Goal: Check status

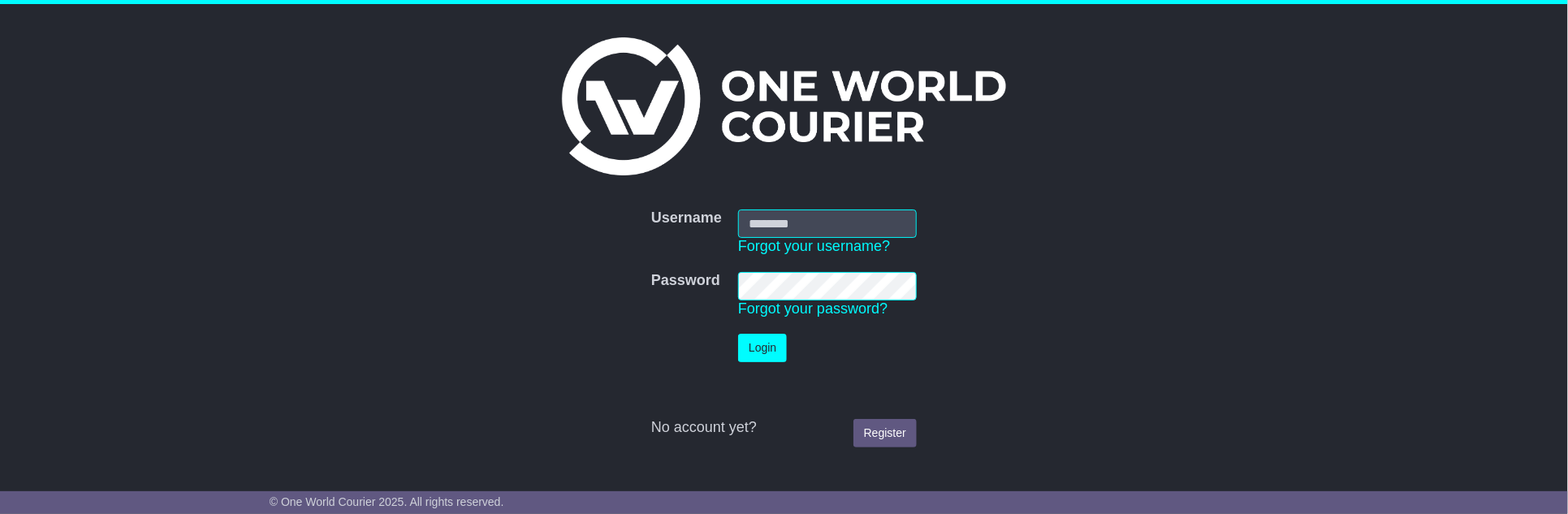
type input "**********"
click at [753, 350] on button "Login" at bounding box center [763, 348] width 49 height 29
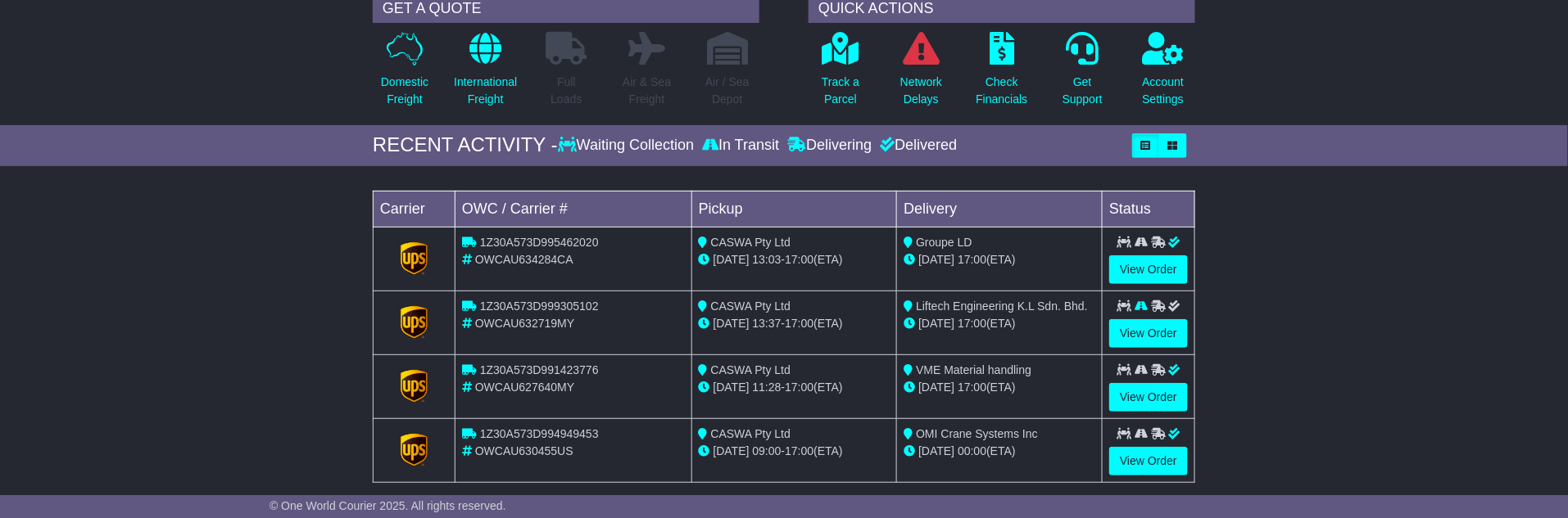
scroll to position [182, 0]
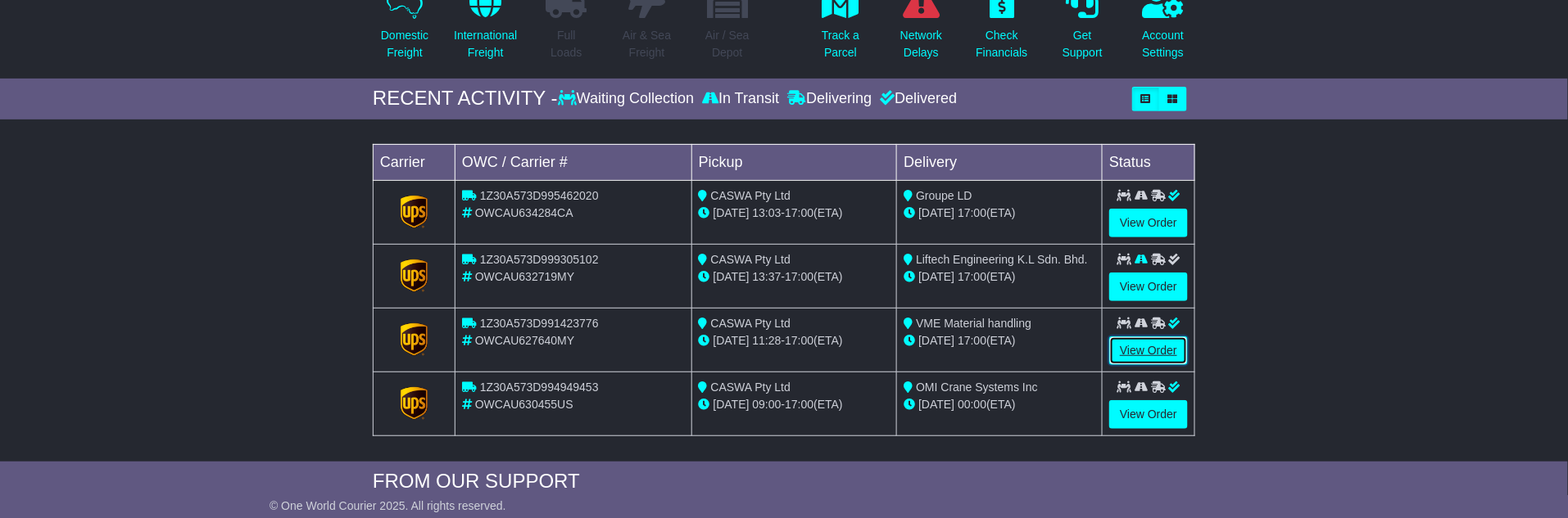
click at [1154, 342] on link "View Order" at bounding box center [1149, 350] width 79 height 29
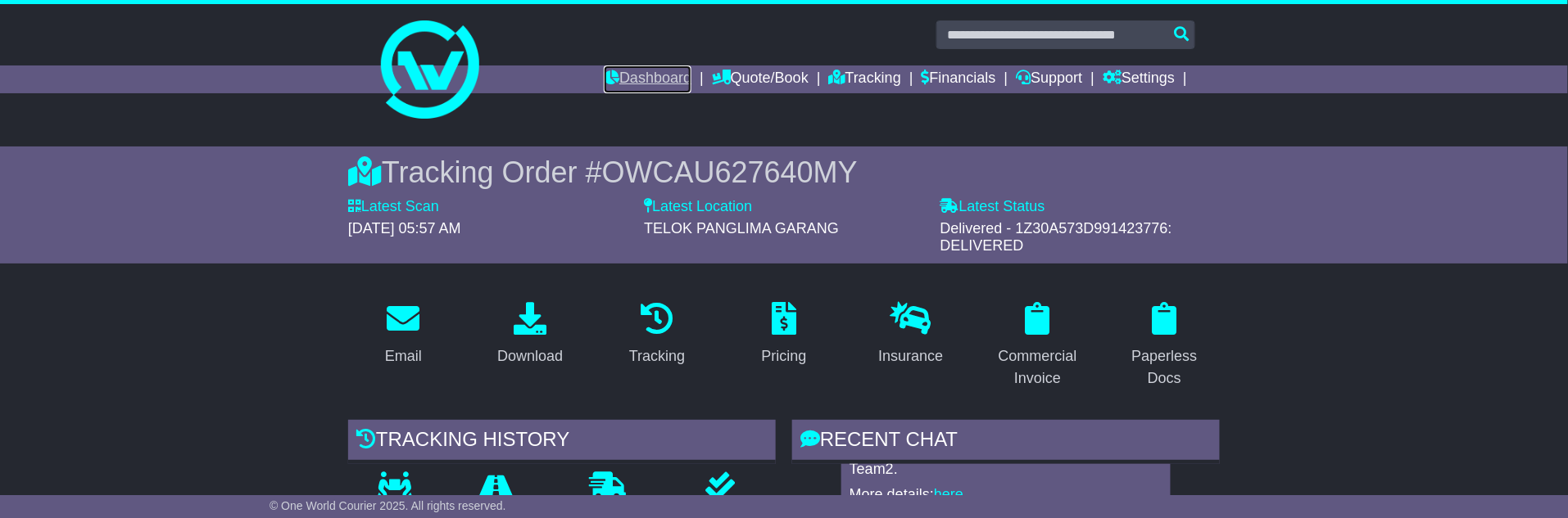
click at [647, 81] on link "Dashboard" at bounding box center [647, 79] width 88 height 28
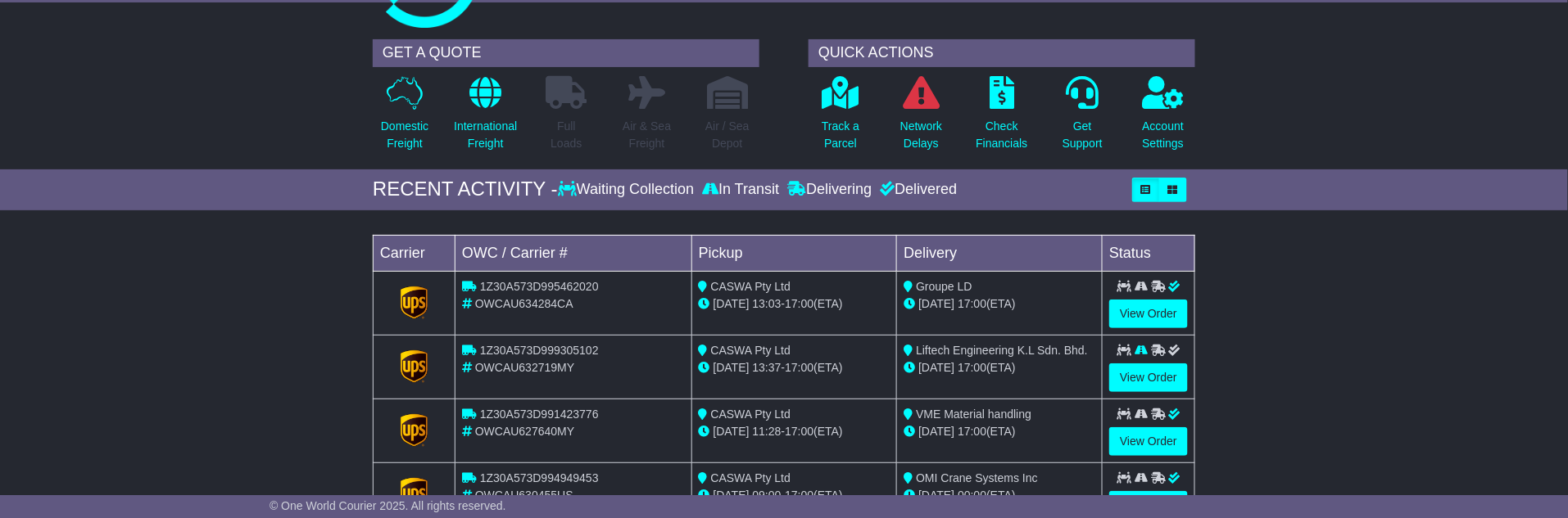
scroll to position [182, 0]
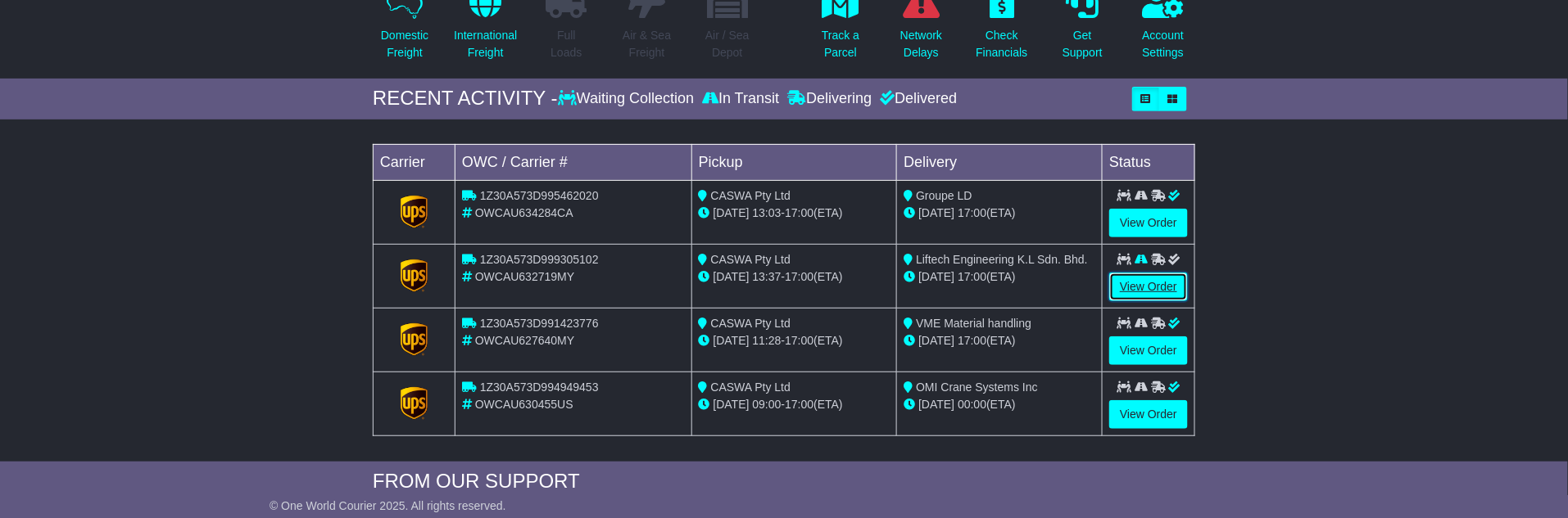
click at [1161, 279] on link "View Order" at bounding box center [1149, 287] width 79 height 29
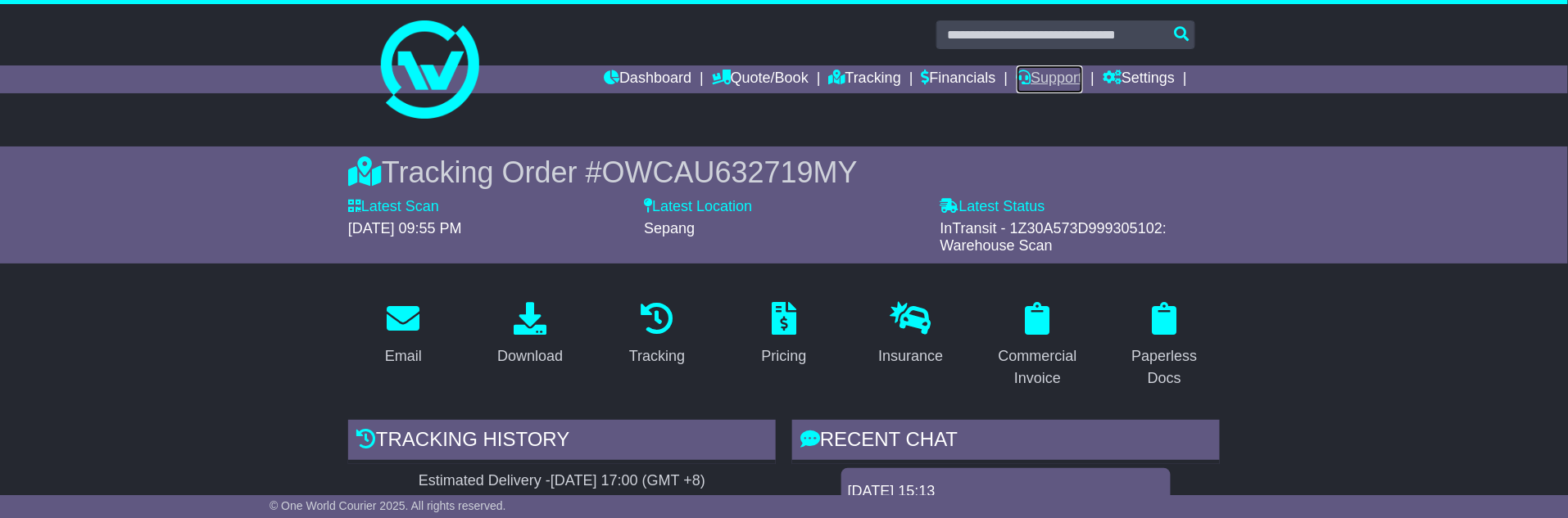
click at [1046, 72] on link "Support" at bounding box center [1050, 79] width 66 height 28
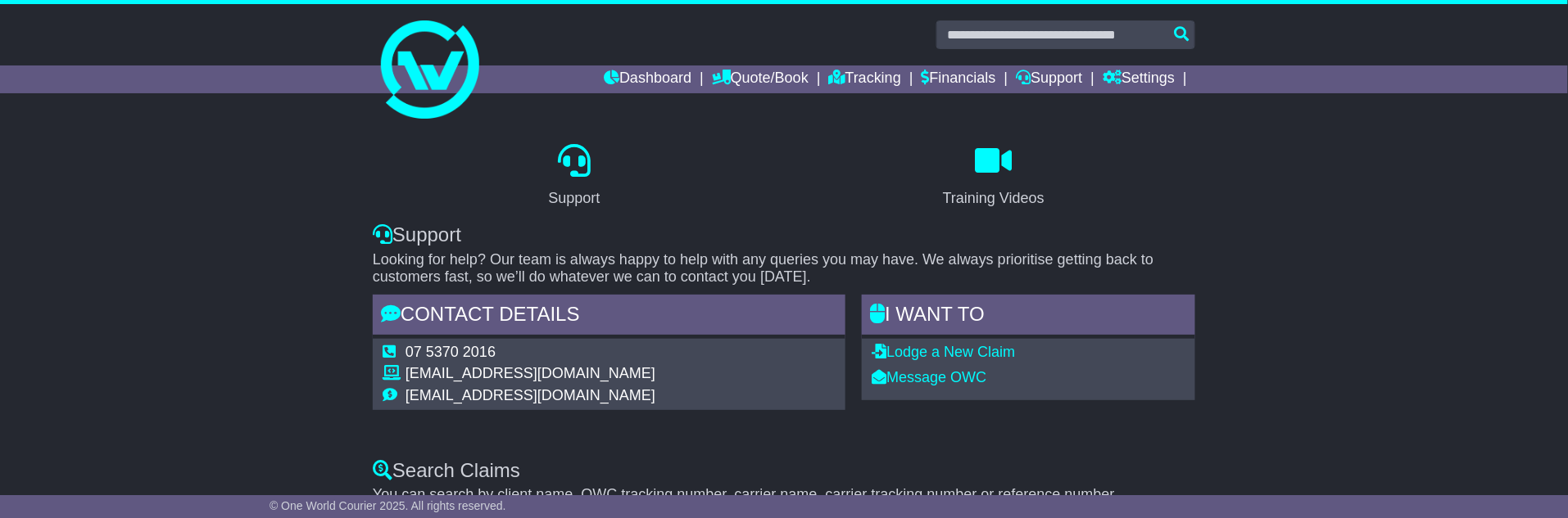
drag, startPoint x: 625, startPoint y: 376, endPoint x: 405, endPoint y: 375, distance: 220.0
click at [406, 375] on td "support@oneworldcourier.com.au" at bounding box center [530, 376] width 250 height 22
copy tr "support@oneworldcourier.com.au"
click at [633, 79] on link "Dashboard" at bounding box center [647, 79] width 88 height 28
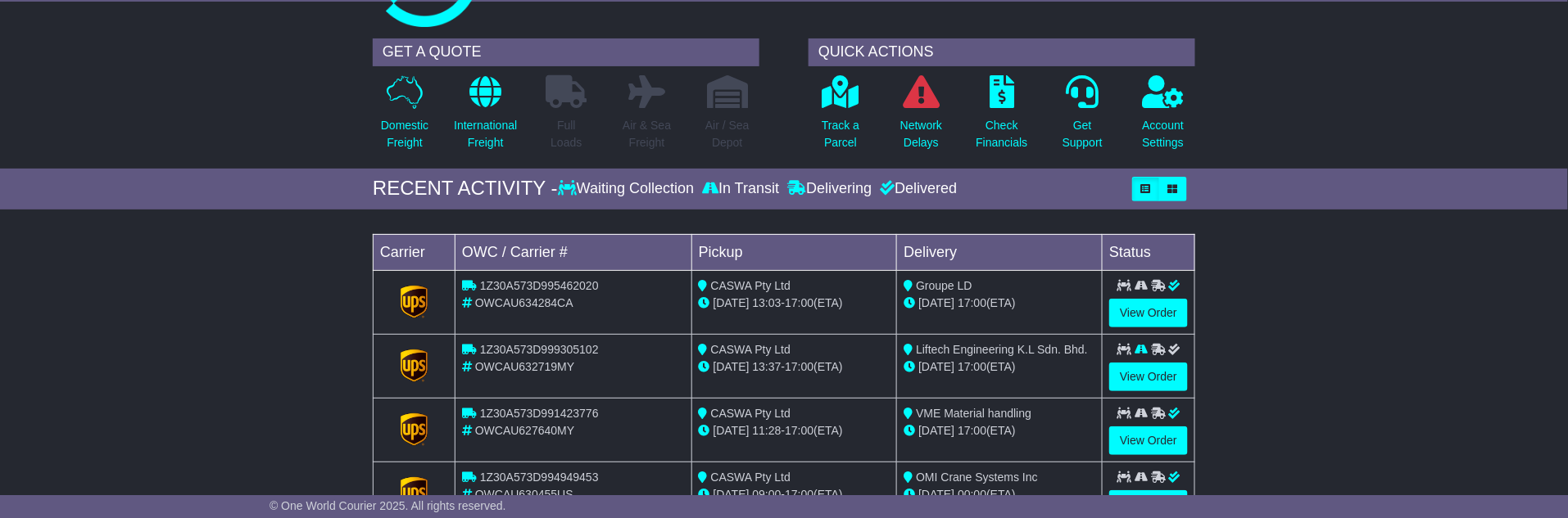
scroll to position [182, 0]
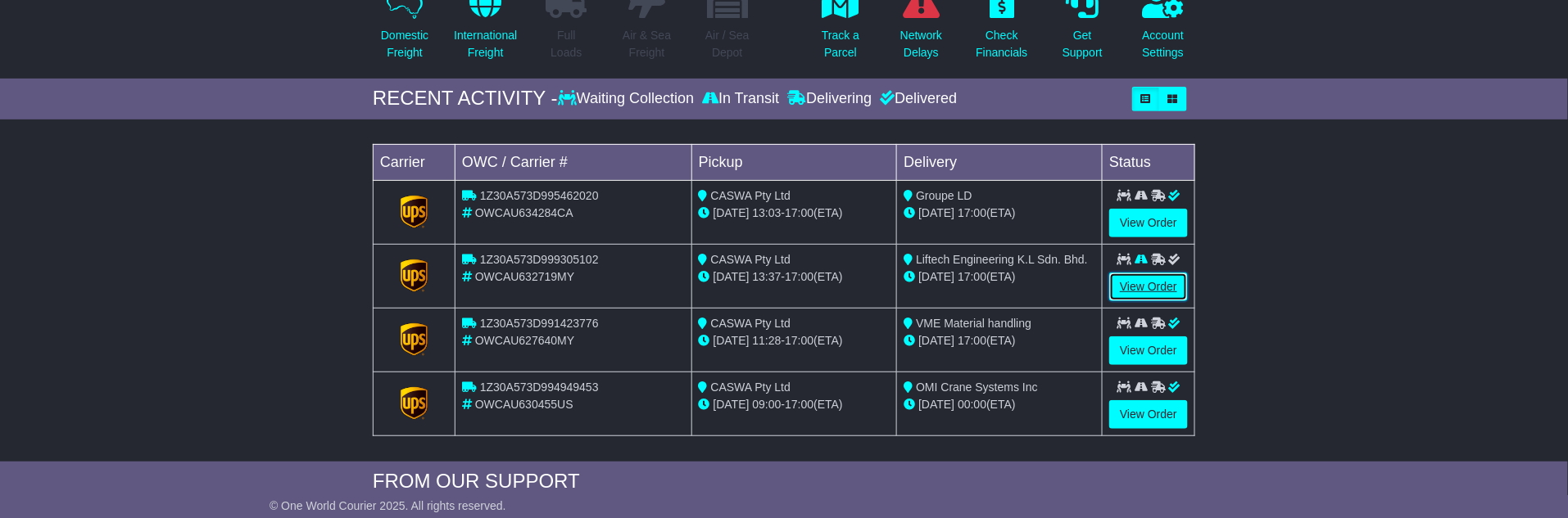
click at [1155, 282] on link "View Order" at bounding box center [1149, 287] width 79 height 29
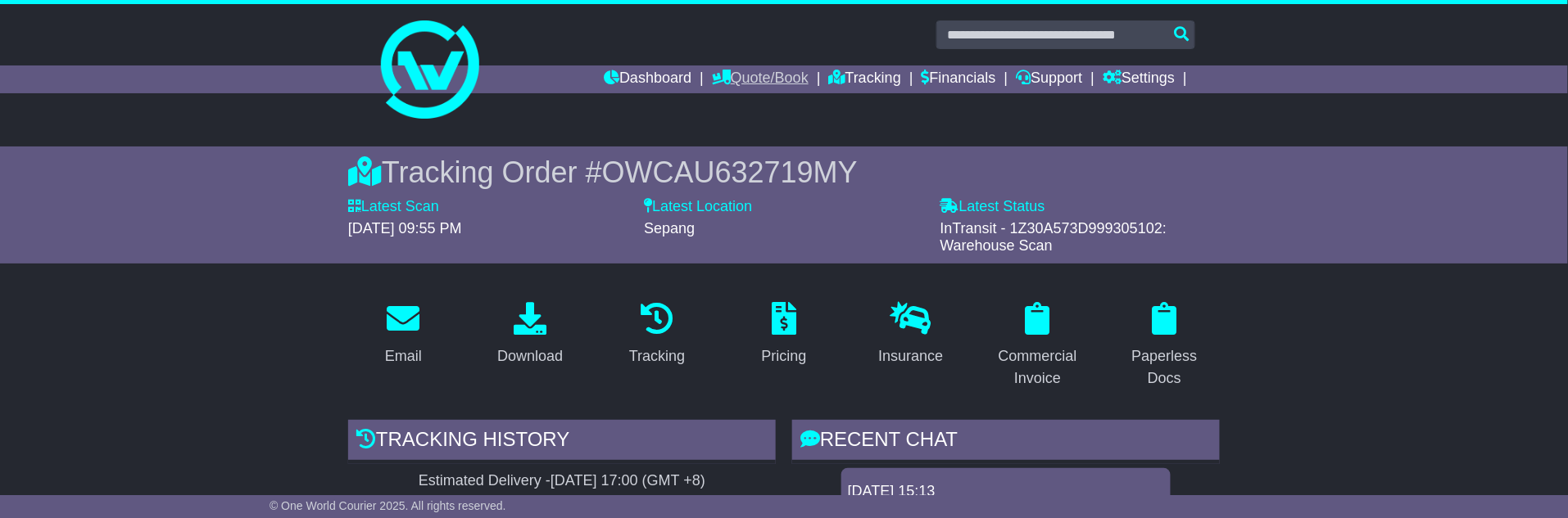
click at [761, 84] on link "Quote/Book" at bounding box center [760, 79] width 96 height 28
